Goal: Communication & Community: Participate in discussion

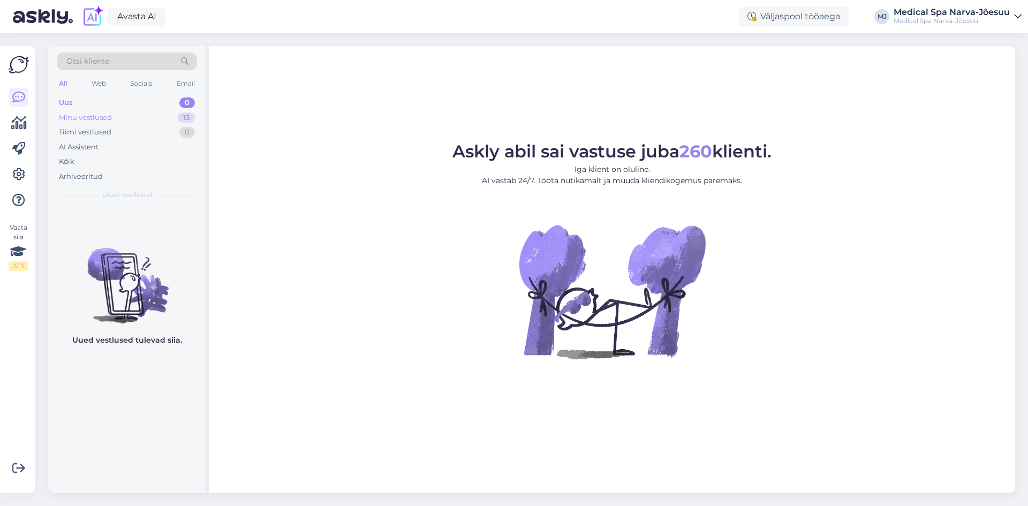
click at [92, 115] on div "Minu vestlused" at bounding box center [85, 117] width 53 height 11
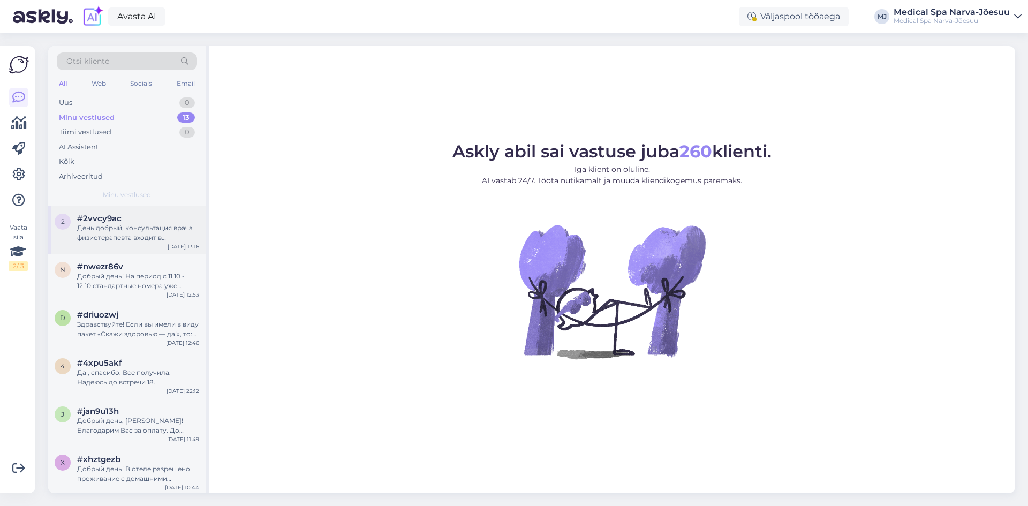
click at [147, 234] on div "День добрый, консультация врача физиотерапевта входит в стоимость. Спасибо" at bounding box center [138, 232] width 122 height 19
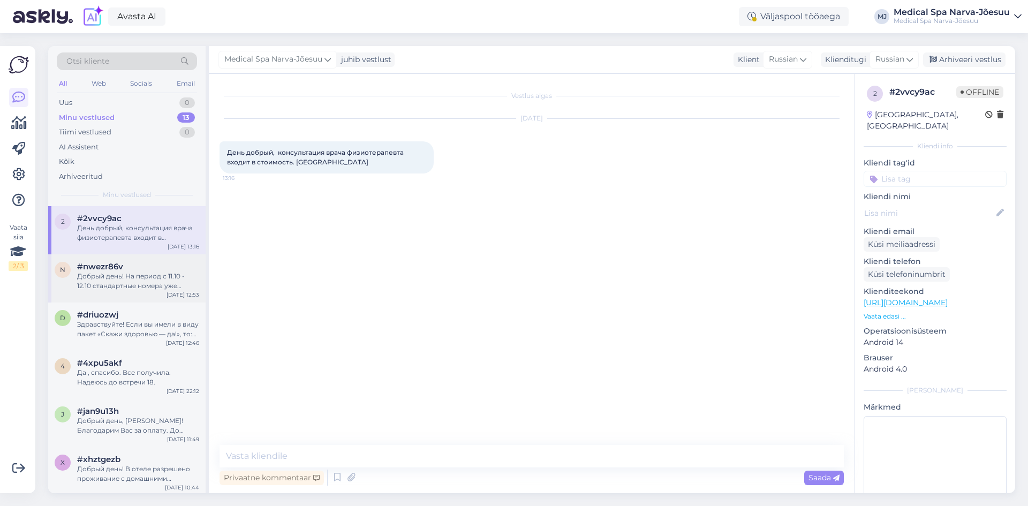
click at [135, 272] on div "Добрый день! На период с 11.10 - 12.10 стандартные номера уже забронированы. Мо…" at bounding box center [138, 281] width 122 height 19
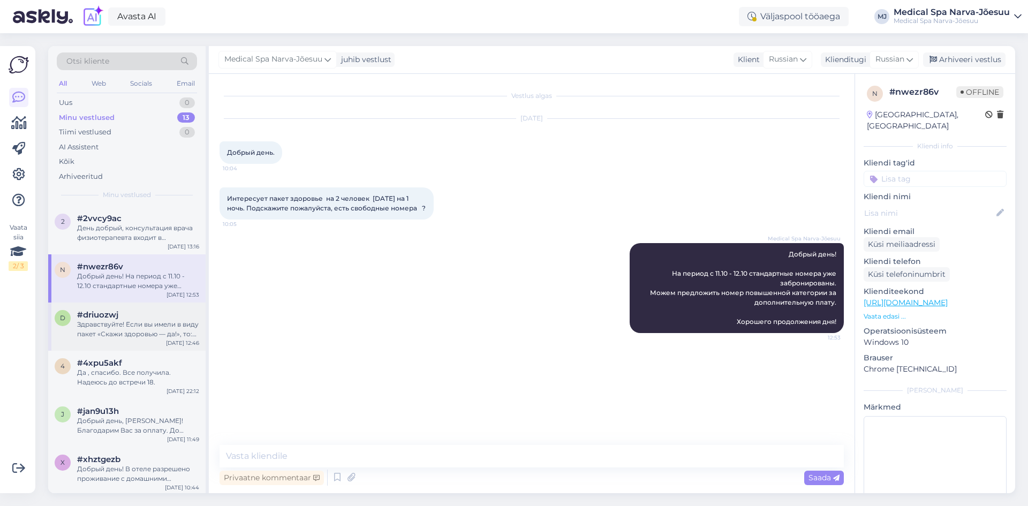
click at [141, 321] on div "Здравствуйте! Если вы имели в виду пакет «Скажи здоровью — да!», то: 89 евро — …" at bounding box center [138, 329] width 122 height 19
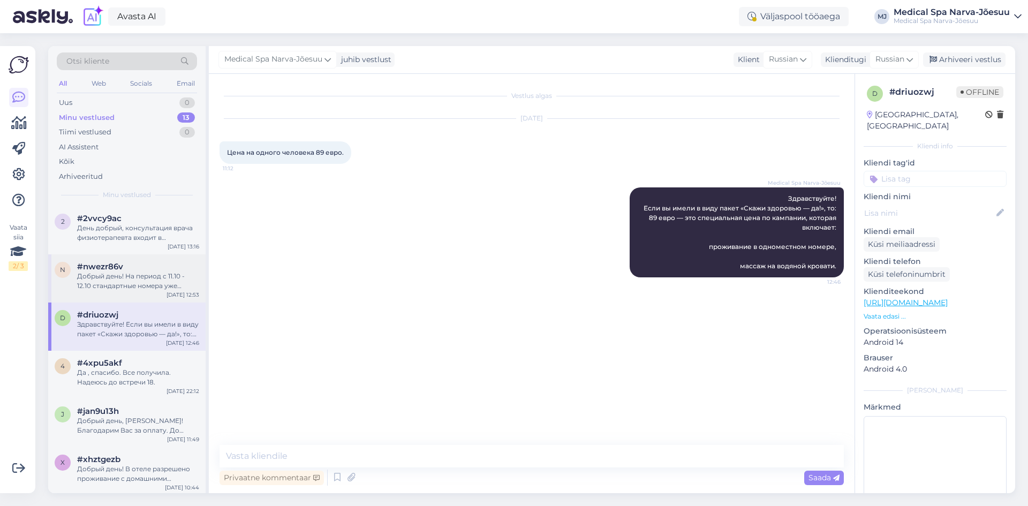
click at [131, 284] on div "Добрый день! На период с 11.10 - 12.10 стандартные номера уже забронированы. Мо…" at bounding box center [138, 281] width 122 height 19
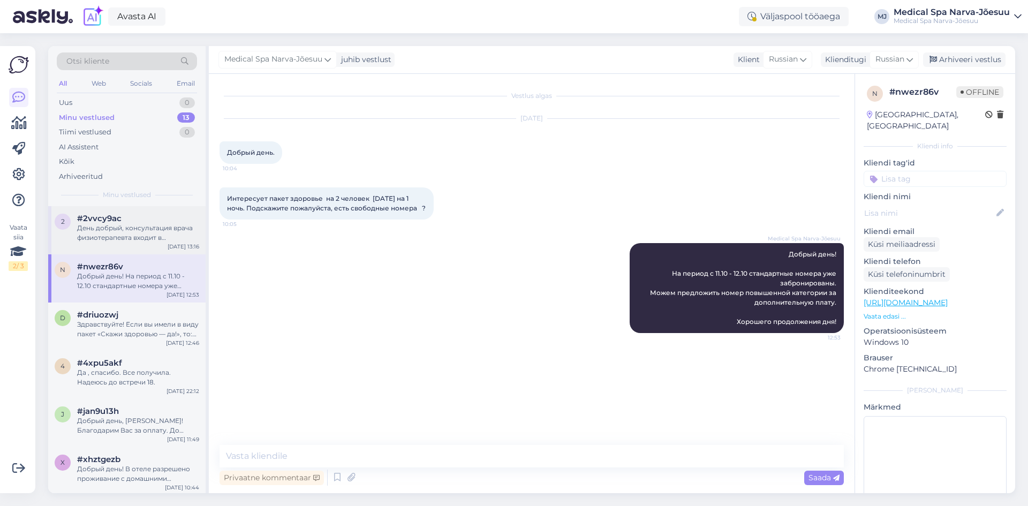
click at [151, 234] on div "День добрый, консультация врача физиотерапевта входит в стоимость. Спасибо" at bounding box center [138, 232] width 122 height 19
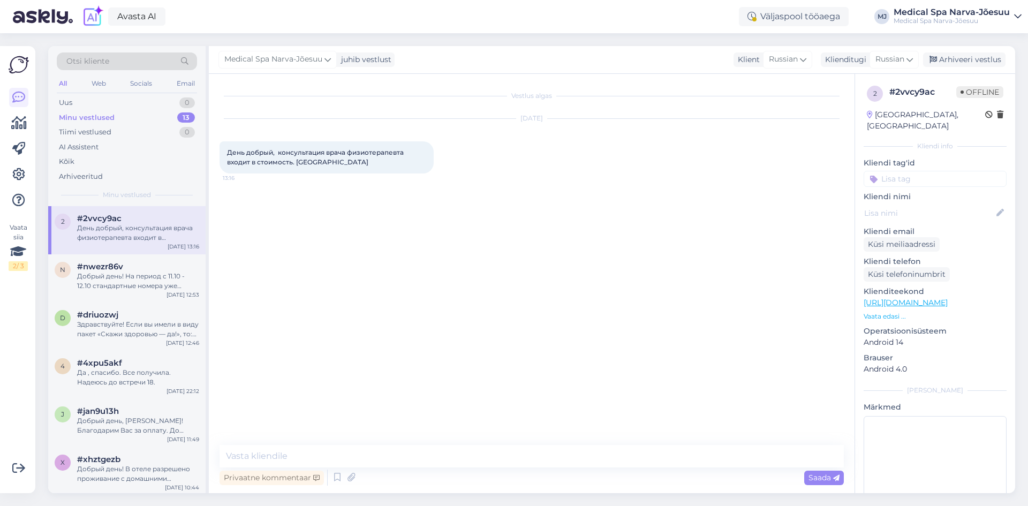
click at [132, 110] on div "Minu vestlused 13" at bounding box center [127, 117] width 140 height 15
